Goal: Information Seeking & Learning: Learn about a topic

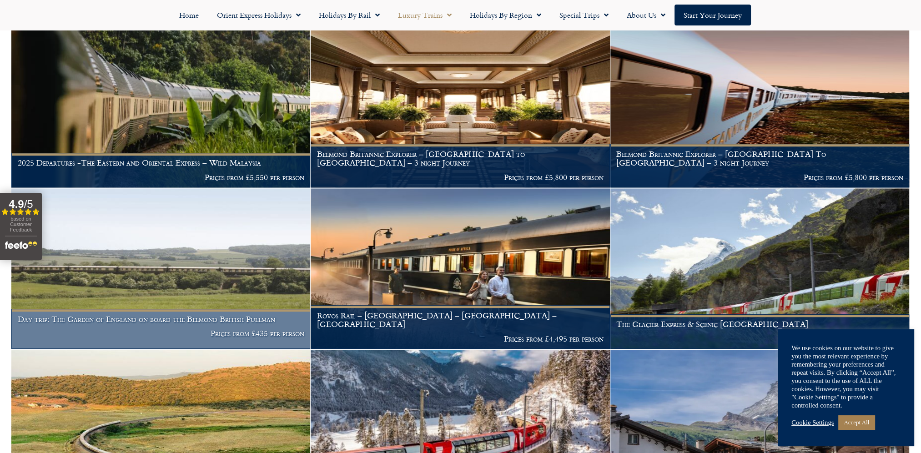
scroll to position [1016, 0]
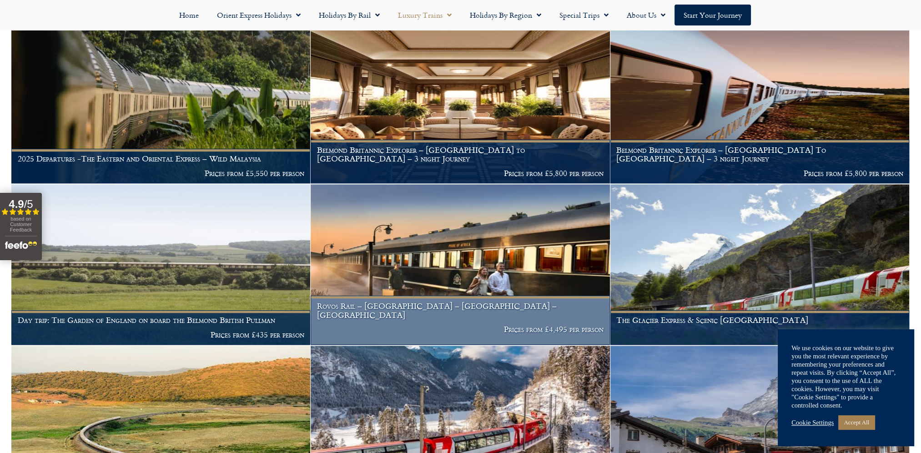
click at [855, 424] on link "Accept All" at bounding box center [856, 422] width 36 height 14
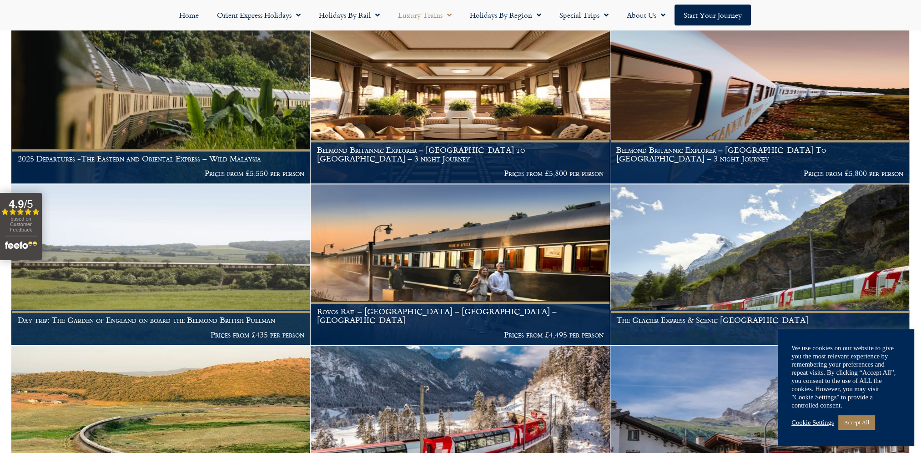
scroll to position [1198, 0]
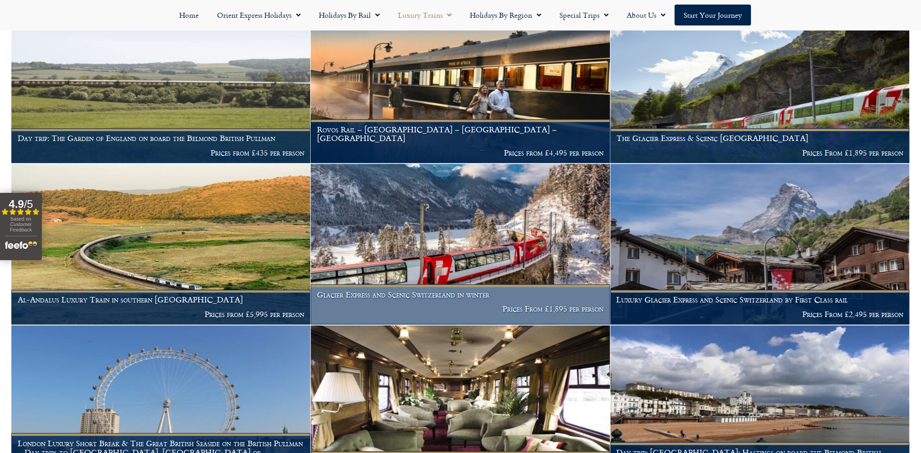
click at [461, 242] on img at bounding box center [460, 244] width 299 height 161
click at [408, 298] on h1 "Glacier Express and Scenic Switzerland in winter" at bounding box center [460, 294] width 287 height 9
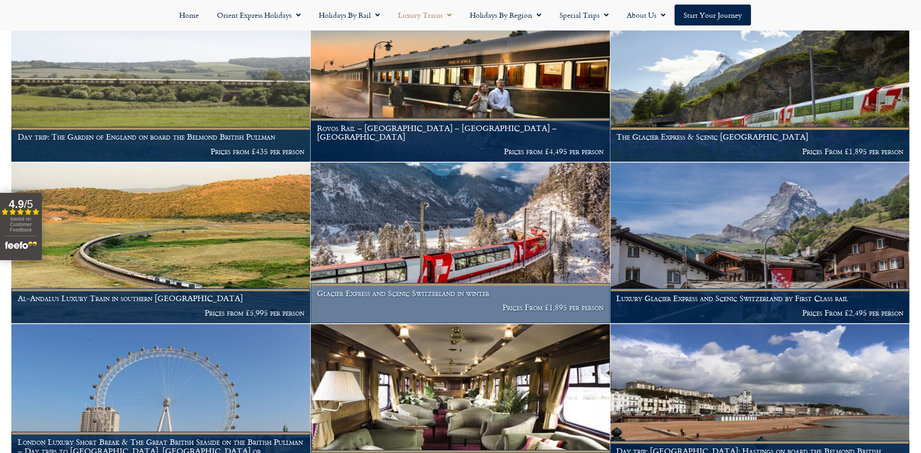
scroll to position [1211, 0]
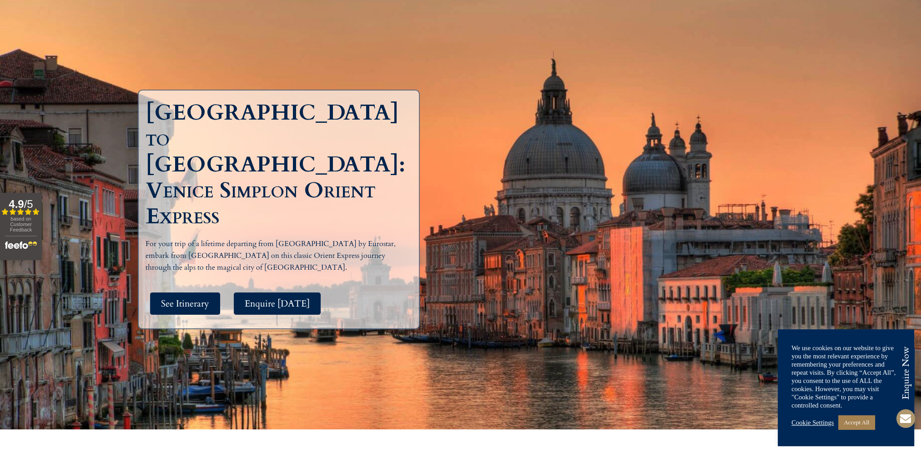
scroll to position [106, 0]
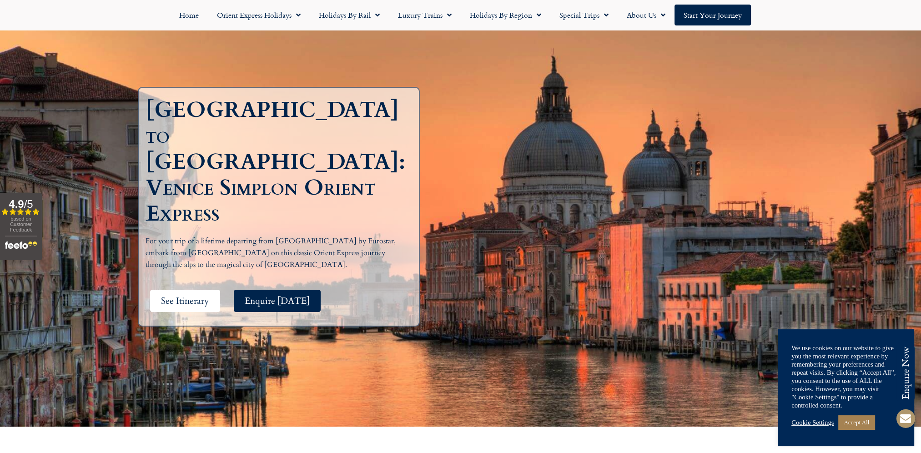
click at [171, 290] on link "See Itinerary" at bounding box center [185, 301] width 70 height 22
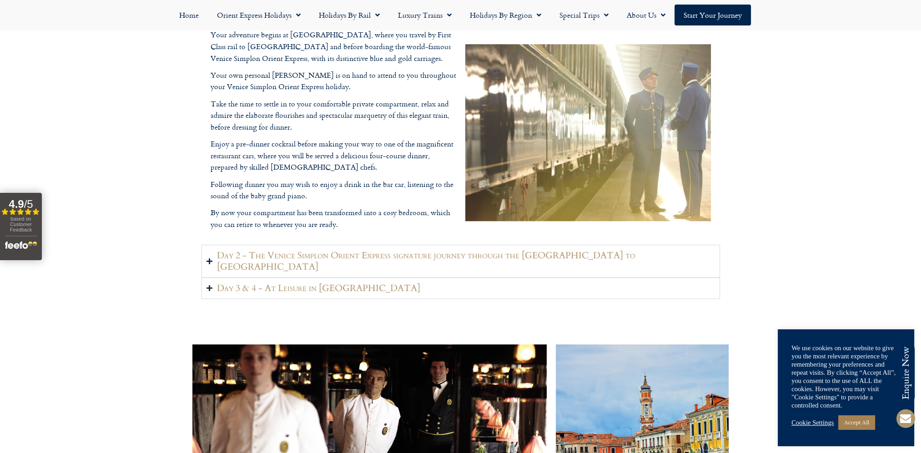
scroll to position [1268, 0]
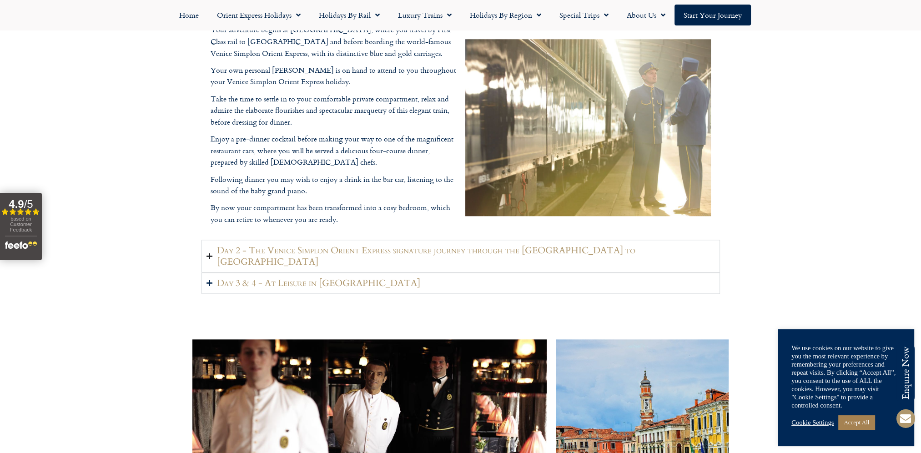
click at [275, 255] on h2 "Day 2 - The Venice Simplon Orient Express signature journey through the Swiss A…" at bounding box center [466, 256] width 498 height 23
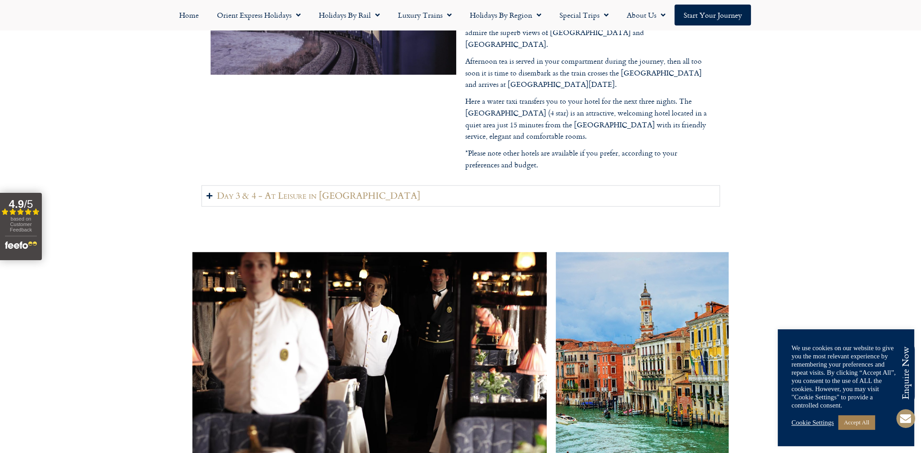
scroll to position [1419, 0]
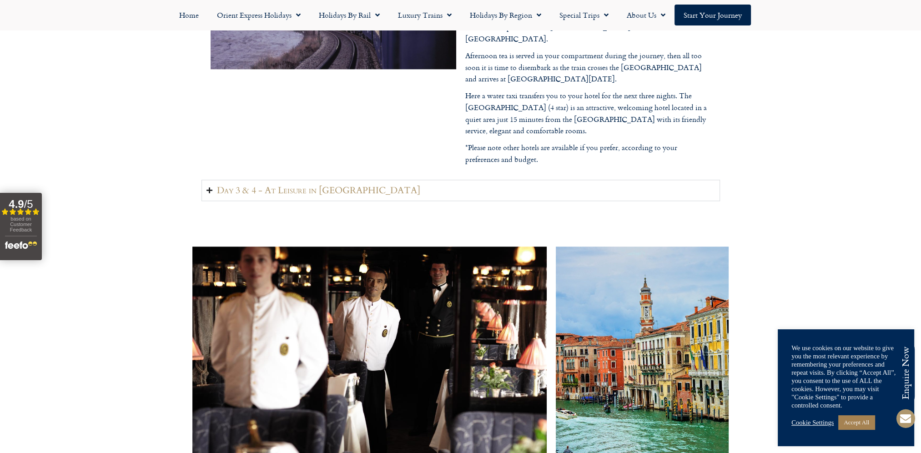
click at [317, 185] on h2 "Day 3 & 4 - At Leisure in Venice" at bounding box center [318, 190] width 203 height 11
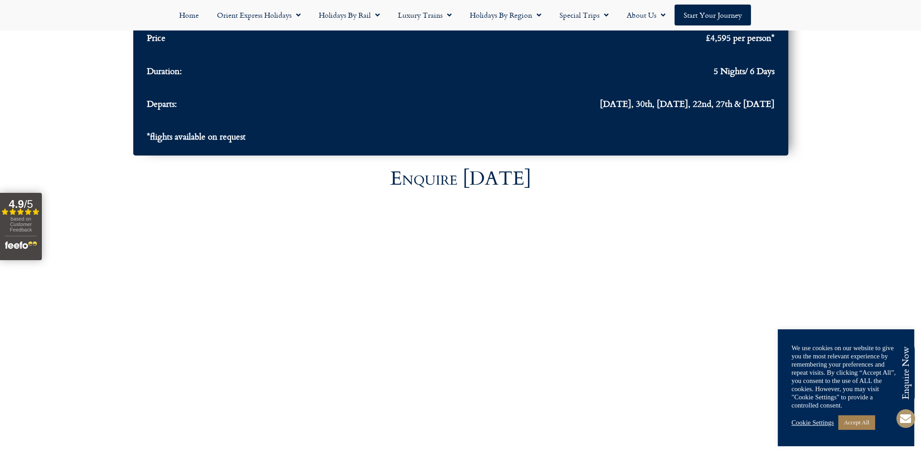
scroll to position [3163, 0]
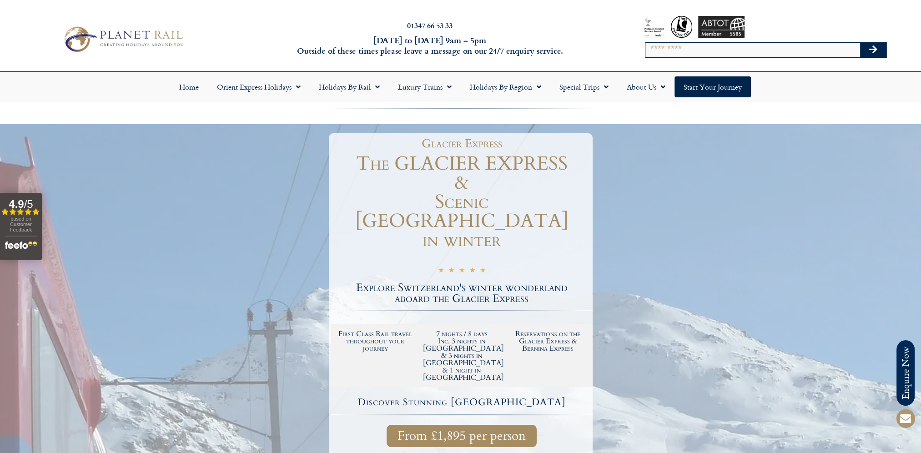
drag, startPoint x: 0, startPoint y: 0, endPoint x: 242, endPoint y: 275, distance: 365.8
click at [242, 275] on div at bounding box center [460, 373] width 921 height 499
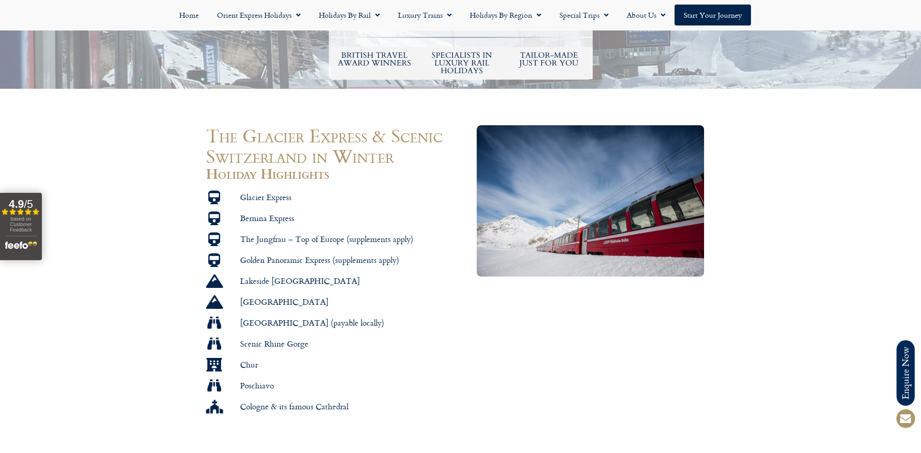
scroll to position [546, 0]
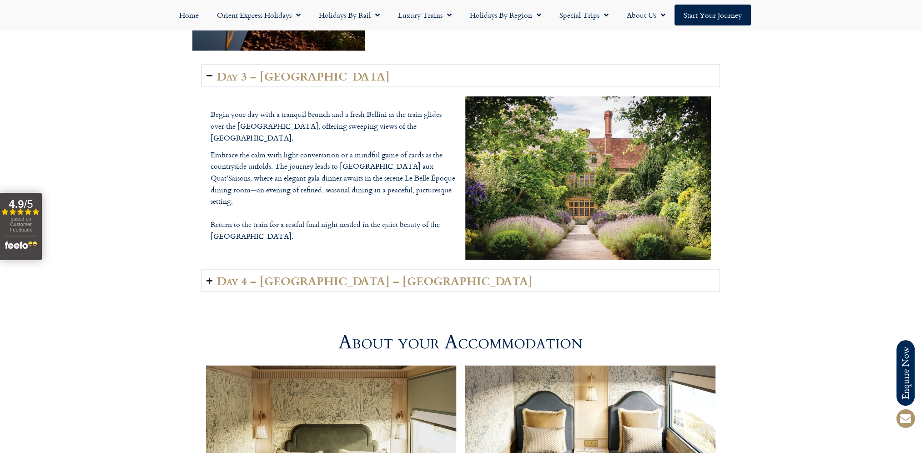
scroll to position [2259, 0]
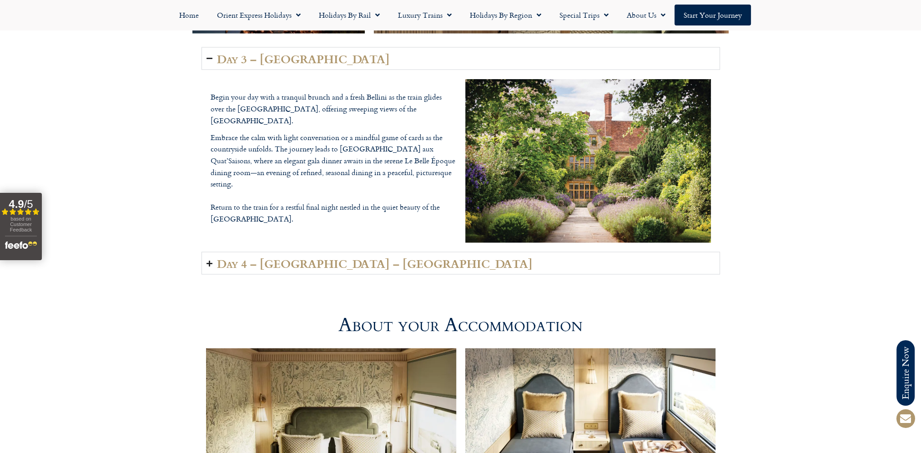
click at [272, 257] on h2 "Day 4 – Oxfordshire – London" at bounding box center [375, 263] width 316 height 13
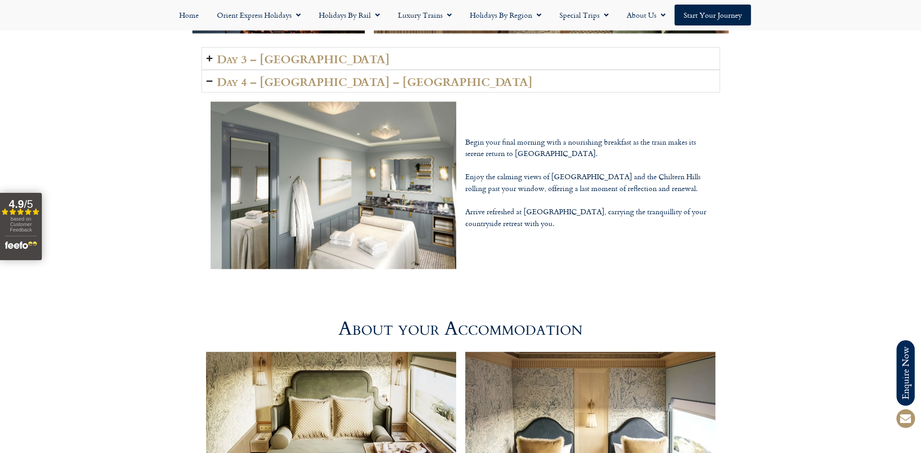
click at [274, 52] on h2 "Day 3 – Oxfordshire" at bounding box center [303, 58] width 173 height 13
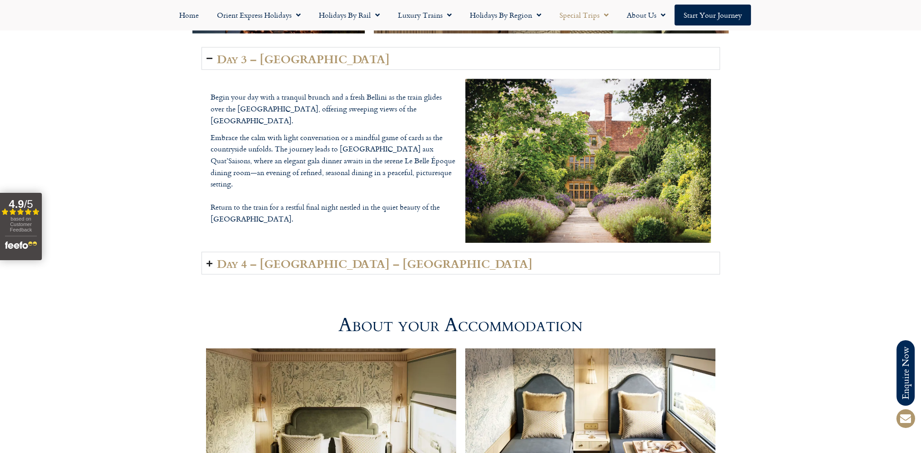
click at [586, 19] on link "Special Trips" at bounding box center [583, 15] width 67 height 21
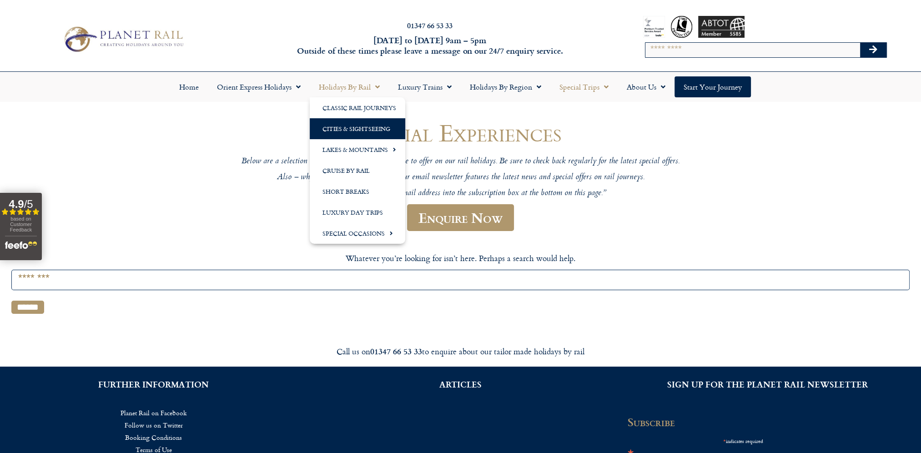
click at [361, 126] on link "Cities & Sightseeing" at bounding box center [358, 128] width 96 height 21
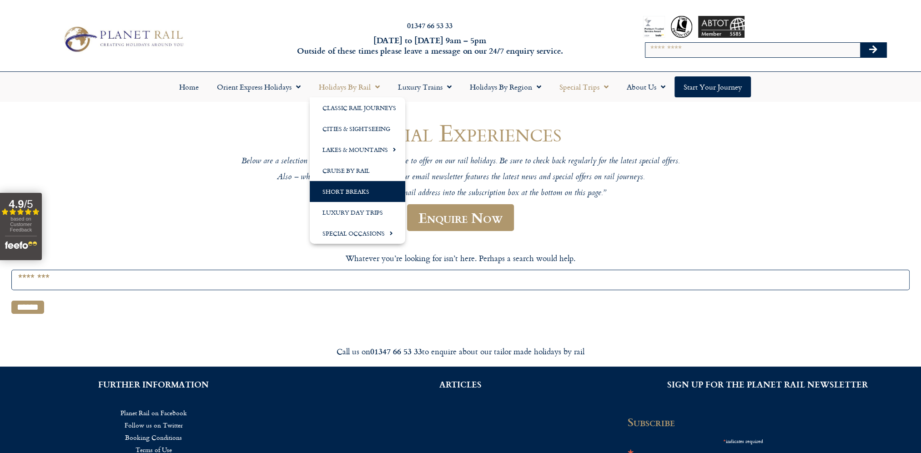
click at [360, 192] on link "Short Breaks" at bounding box center [358, 191] width 96 height 21
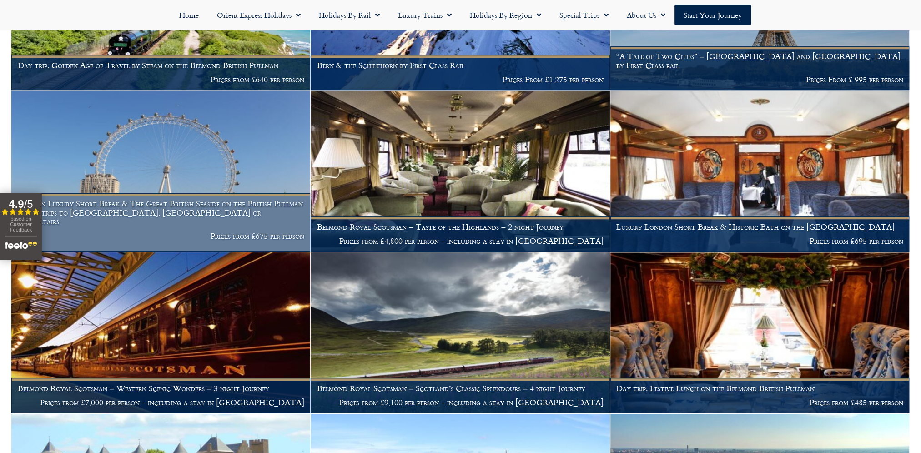
scroll to position [970, 0]
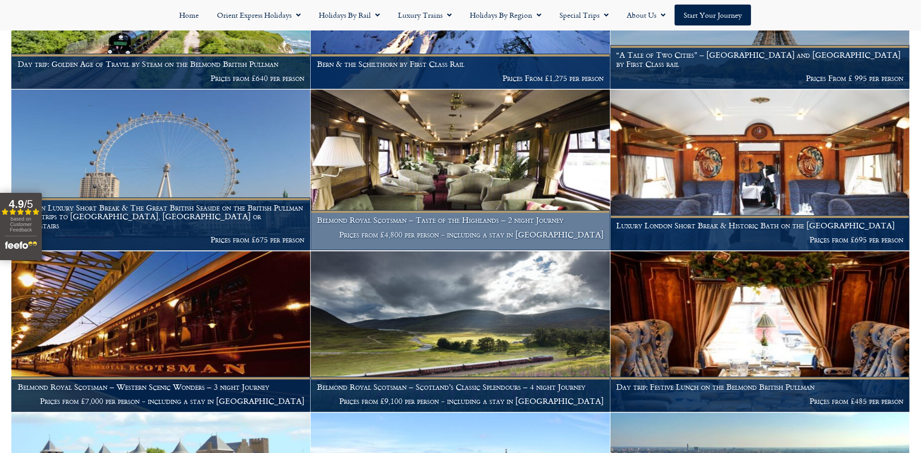
click at [418, 153] on img at bounding box center [460, 170] width 299 height 161
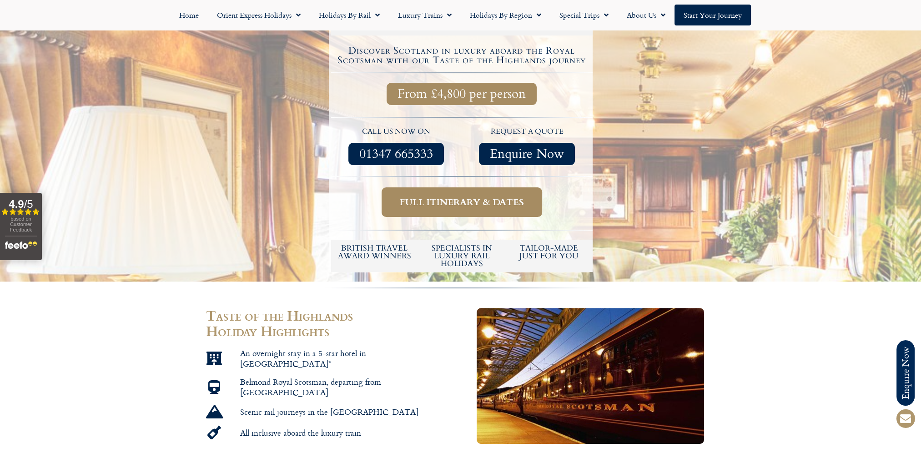
scroll to position [303, 0]
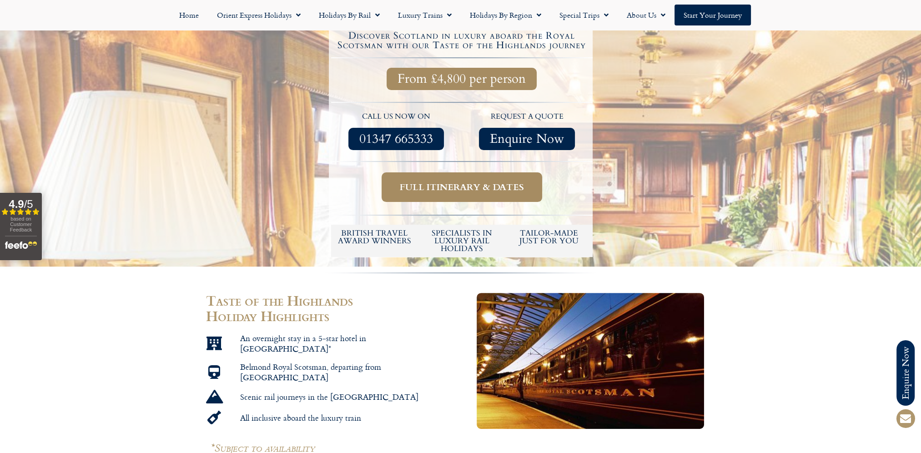
click at [464, 186] on link "Full itinerary & dates" at bounding box center [462, 187] width 161 height 30
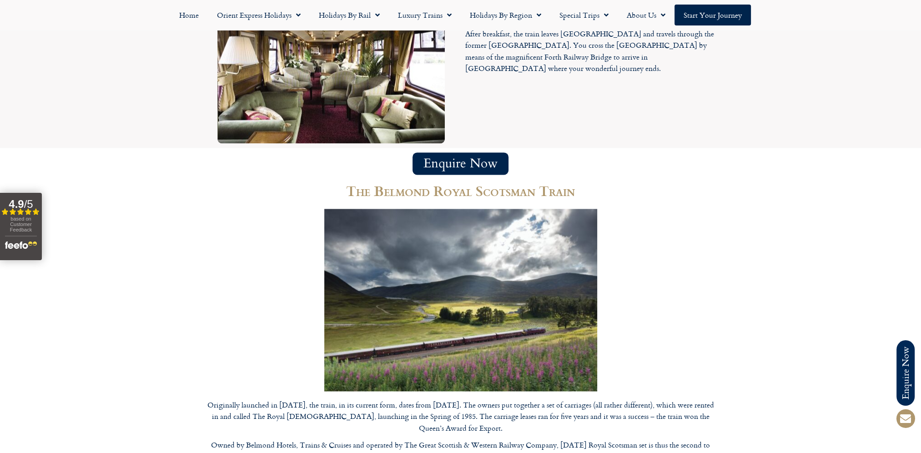
scroll to position [1834, 0]
